Goal: Task Accomplishment & Management: Use online tool/utility

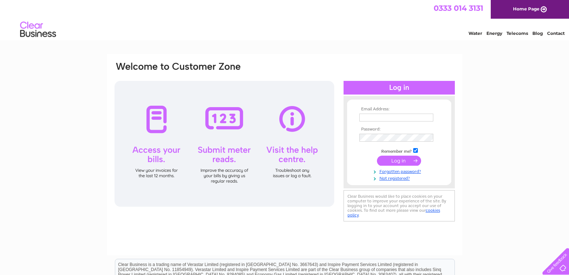
type input "roxburghbarns@gmail.com"
click at [399, 160] on input "submit" at bounding box center [399, 161] width 44 height 10
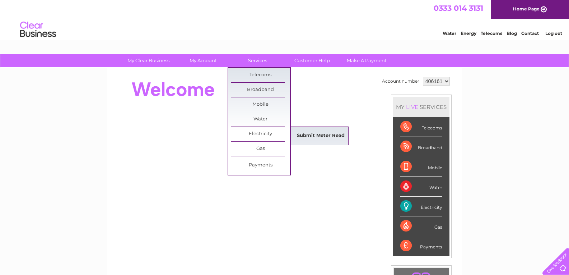
click at [301, 133] on link "Submit Meter Read" at bounding box center [320, 136] width 59 height 14
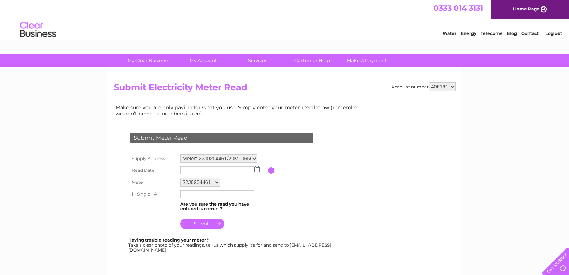
click at [256, 172] on img at bounding box center [256, 169] width 5 height 6
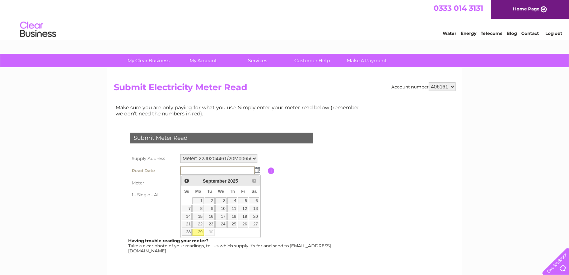
click at [200, 233] on link "29" at bounding box center [198, 231] width 11 height 7
type input "2025/09/29"
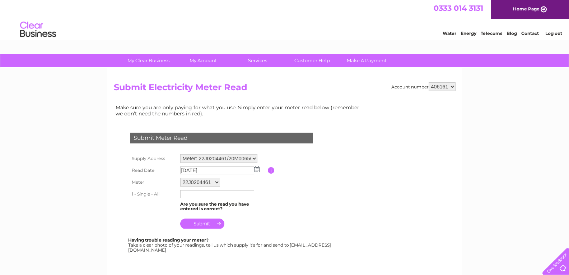
click at [218, 195] on input "text" at bounding box center [217, 194] width 74 height 8
type input "02698"
click at [203, 227] on input "submit" at bounding box center [202, 224] width 44 height 10
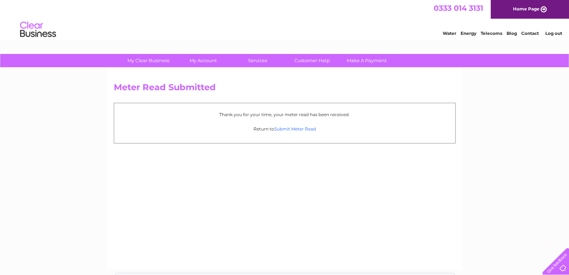
click at [305, 130] on link "Submit Meter Read" at bounding box center [295, 128] width 42 height 5
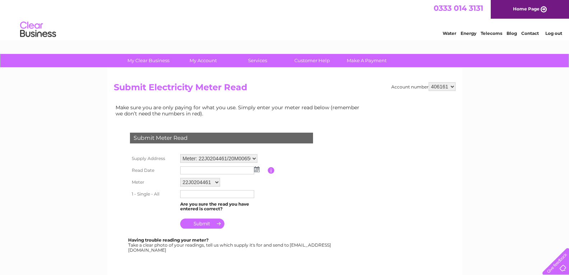
click at [218, 182] on select "22J0204461 20M0065013" at bounding box center [200, 182] width 40 height 9
select select "176252"
click at [180, 178] on select "22J0204461 20M0065013" at bounding box center [200, 182] width 41 height 9
click at [255, 172] on td at bounding box center [223, 170] width 89 height 11
click at [255, 172] on img at bounding box center [256, 169] width 5 height 6
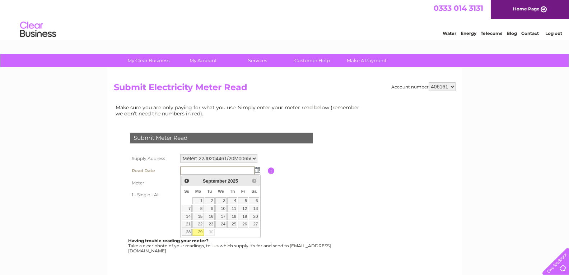
click at [198, 232] on link "29" at bounding box center [198, 231] width 11 height 7
type input "2025/09/29"
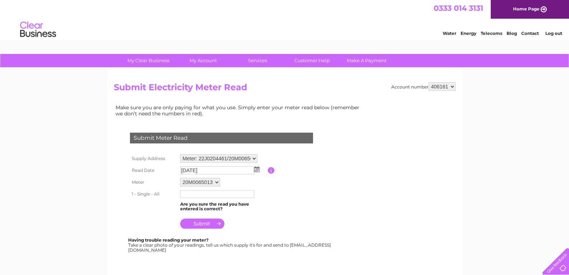
click at [220, 194] on input "text" at bounding box center [217, 194] width 74 height 8
click at [278, 206] on table "Supply Address Meter: 22J0204461/20M006501... - Roxburgh Barns Farm, Kelso, Rox…" at bounding box center [230, 191] width 204 height 79
click at [233, 196] on input "text" at bounding box center [217, 194] width 74 height 8
type input "10898"
click at [210, 228] on input "submit" at bounding box center [202, 224] width 44 height 10
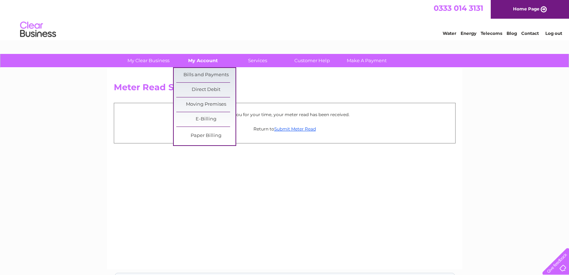
click at [200, 63] on link "My Account" at bounding box center [202, 60] width 59 height 13
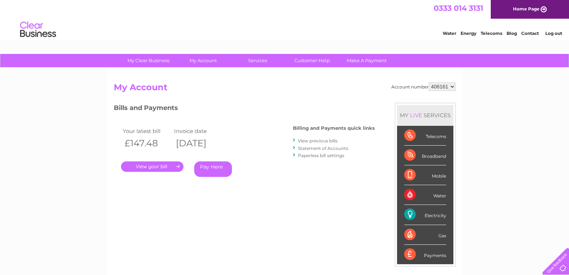
click at [554, 33] on link "Log out" at bounding box center [554, 33] width 17 height 5
